Goal: Find specific page/section: Find specific page/section

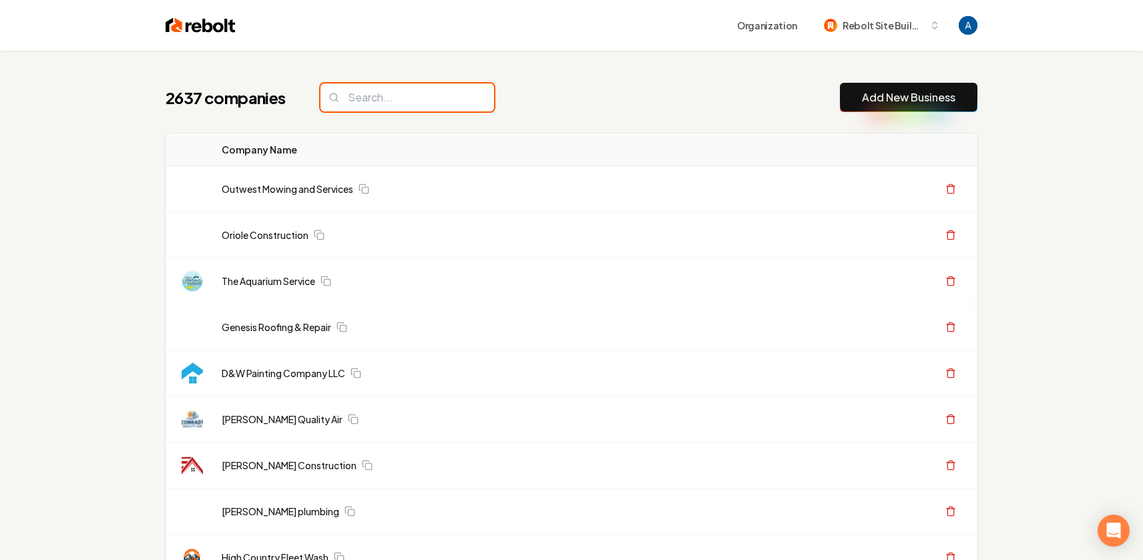
click at [421, 102] on input "search" at bounding box center [407, 97] width 174 height 28
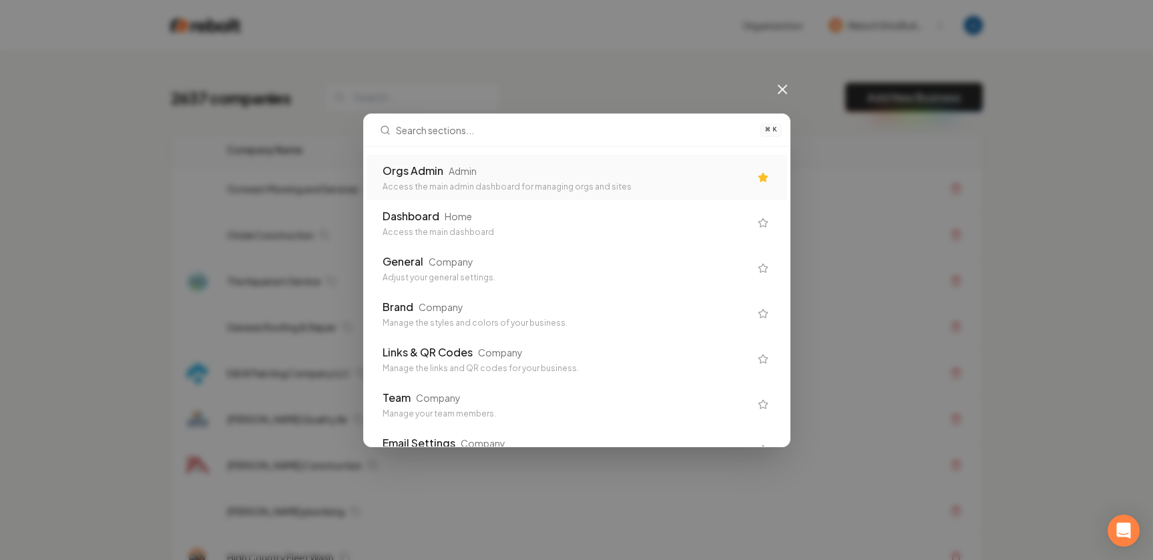
click at [418, 172] on div "Orgs Admin" at bounding box center [412, 171] width 61 height 16
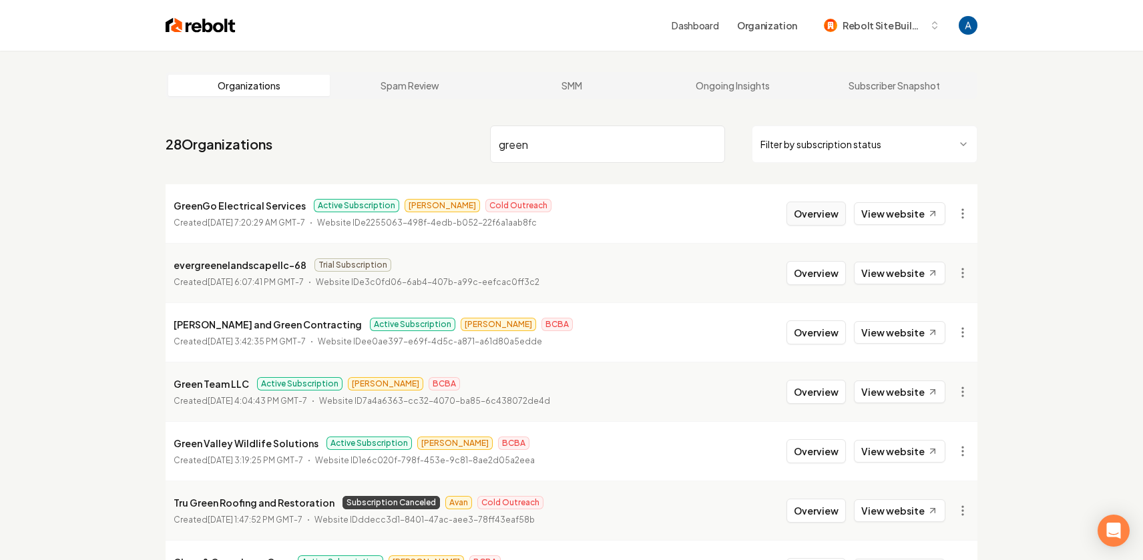
type input "green"
click at [817, 215] on button "Overview" at bounding box center [815, 214] width 59 height 24
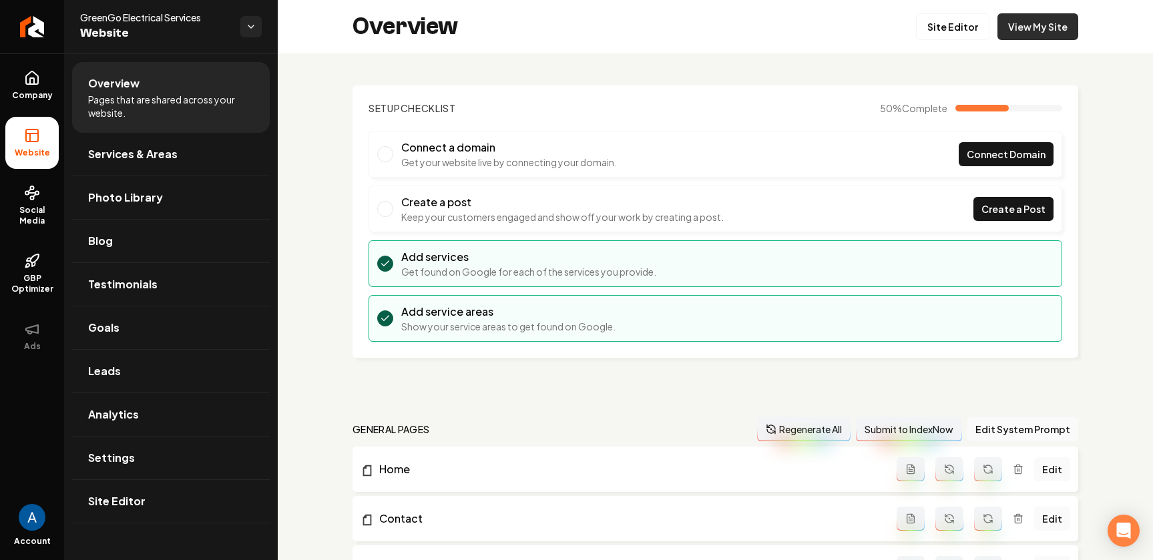
click at [1014, 30] on link "View My Site" at bounding box center [1037, 26] width 81 height 27
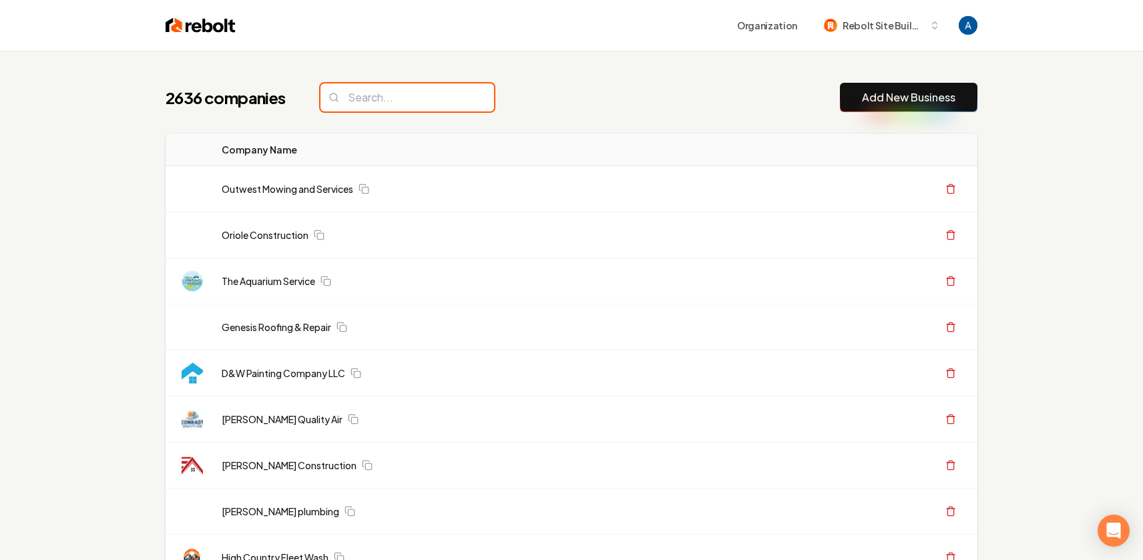
click at [399, 100] on input "search" at bounding box center [407, 97] width 174 height 28
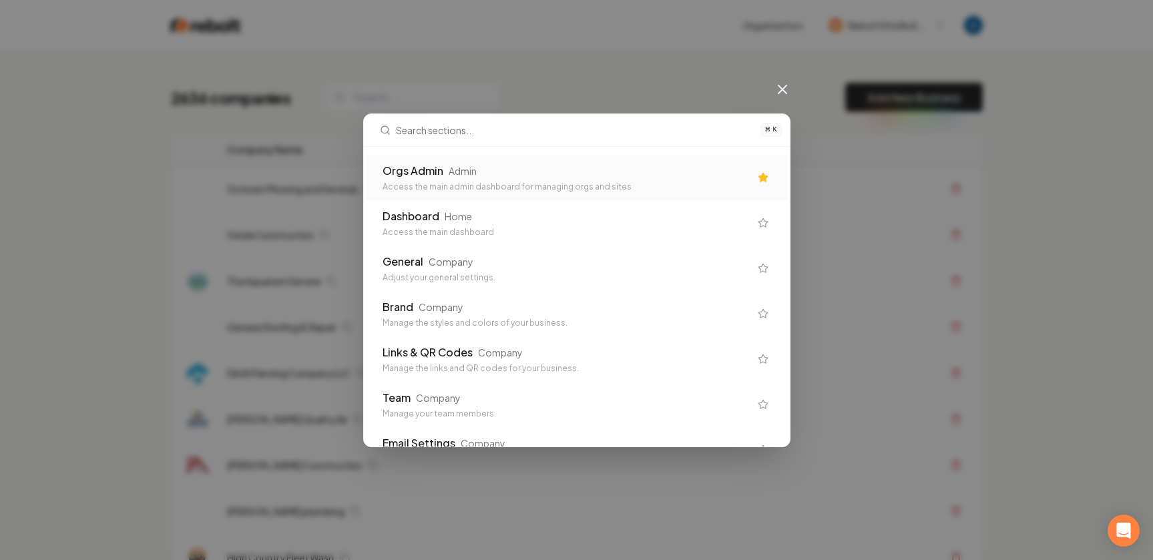
click at [461, 167] on div "Admin" at bounding box center [463, 170] width 28 height 13
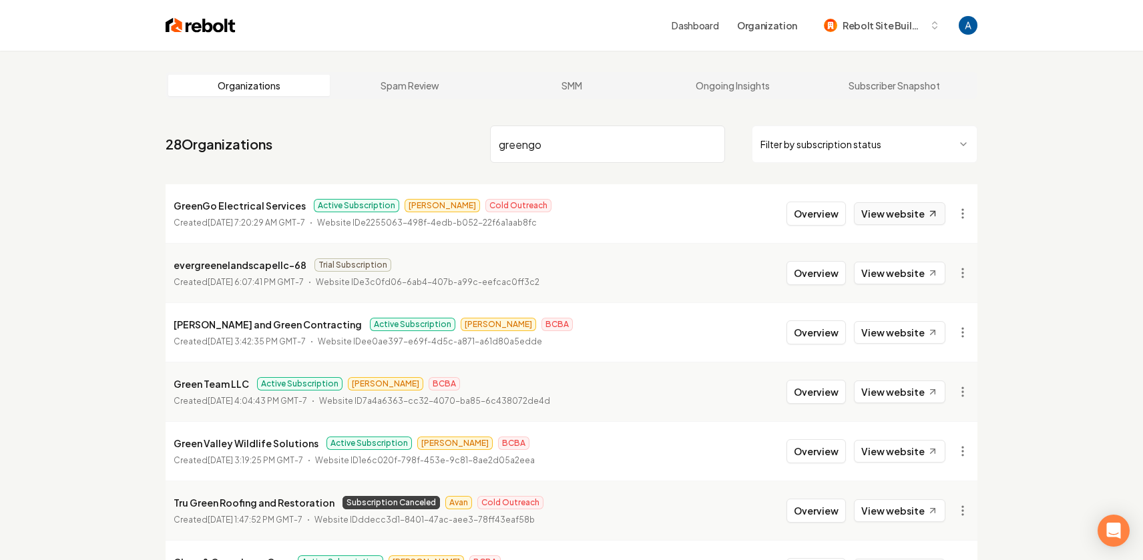
type input "greengo"
click at [901, 220] on link "View website" at bounding box center [899, 213] width 91 height 23
